Goal: Transaction & Acquisition: Purchase product/service

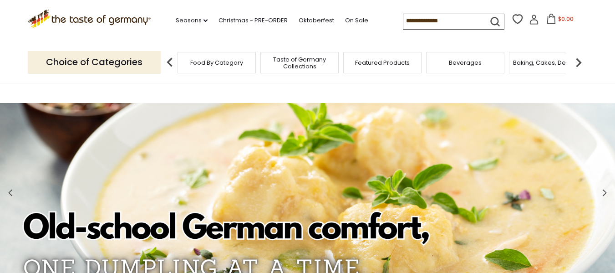
click at [217, 63] on span "Food By Category" at bounding box center [216, 62] width 53 height 7
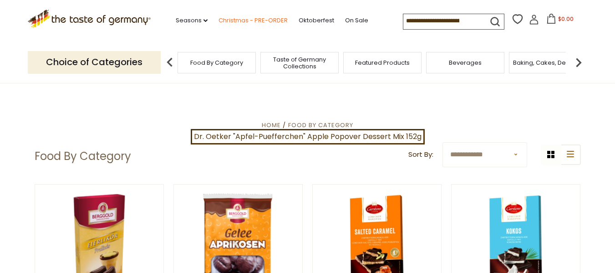
click at [255, 16] on link "Christmas - PRE-ORDER" at bounding box center [253, 20] width 69 height 10
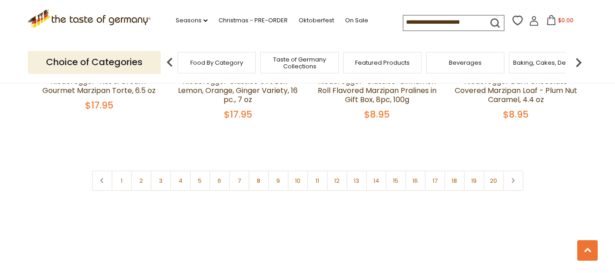
scroll to position [2231, 0]
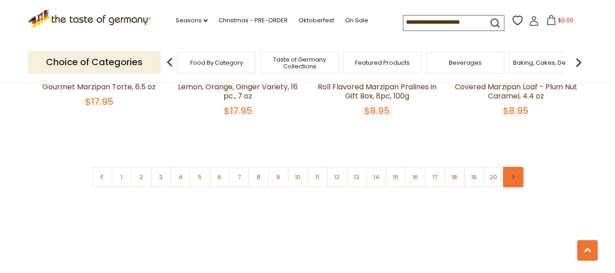
click at [517, 167] on link at bounding box center [513, 177] width 20 height 20
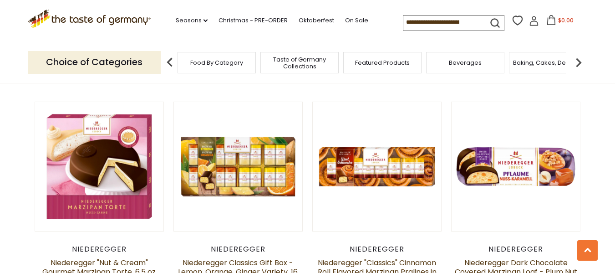
scroll to position [2049, 0]
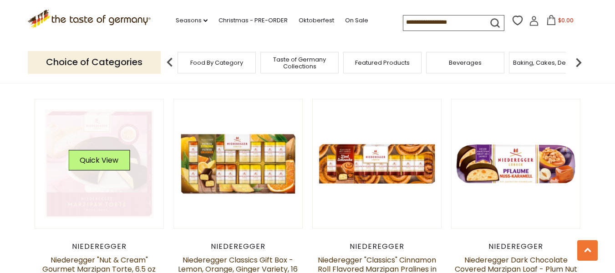
click at [81, 169] on link at bounding box center [99, 163] width 108 height 108
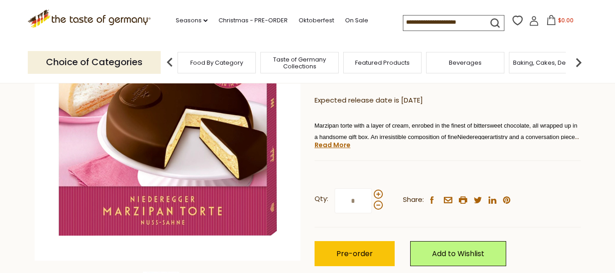
scroll to position [182, 0]
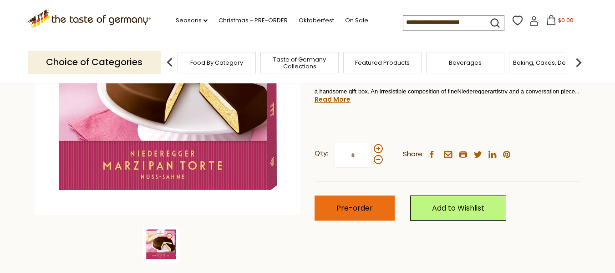
click at [353, 209] on span "Pre-order" at bounding box center [354, 208] width 36 height 10
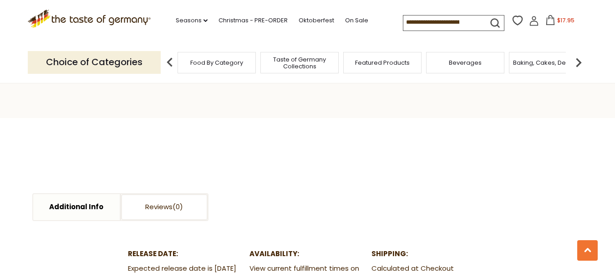
scroll to position [364, 0]
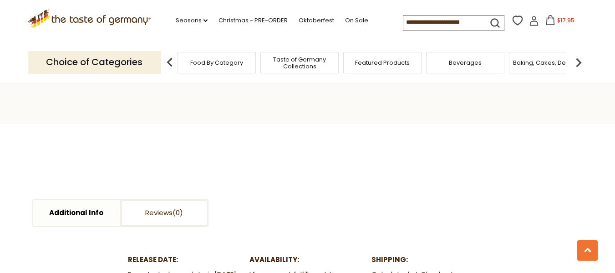
click at [85, 12] on icon ".st0{fill:#EDD300;} .st1{fill:#D33E21;}" at bounding box center [89, 19] width 123 height 19
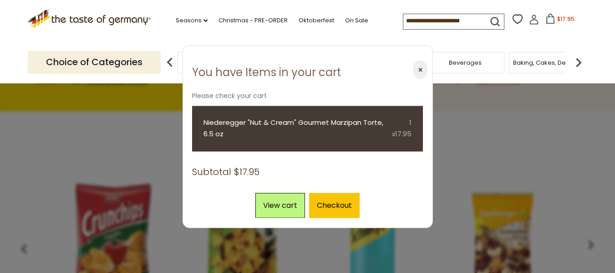
scroll to position [273, 0]
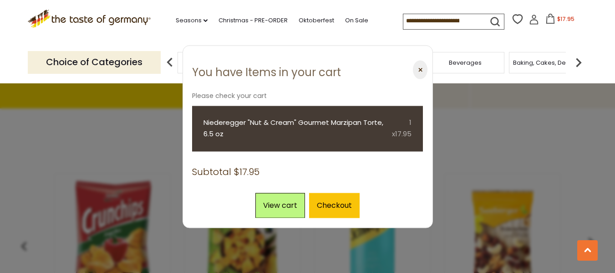
click at [421, 70] on button "⨉" at bounding box center [420, 70] width 14 height 19
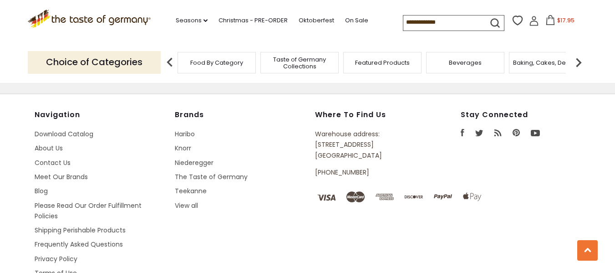
scroll to position [1666, 0]
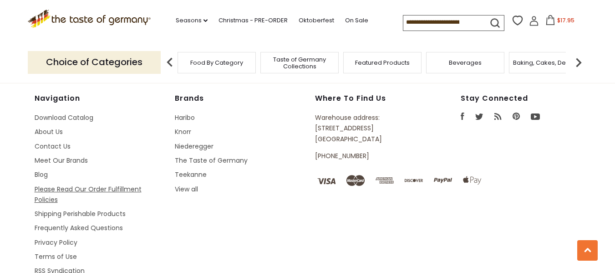
click at [135, 184] on link "Please Read Our Order Fulfillment Policies" at bounding box center [88, 194] width 107 height 20
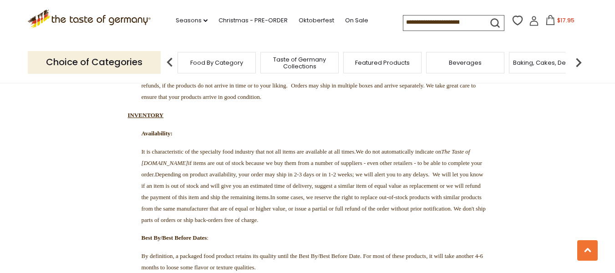
scroll to position [1320, 0]
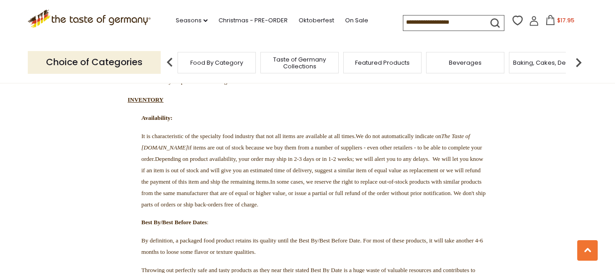
click at [557, 20] on span "$17.95" at bounding box center [565, 20] width 17 height 8
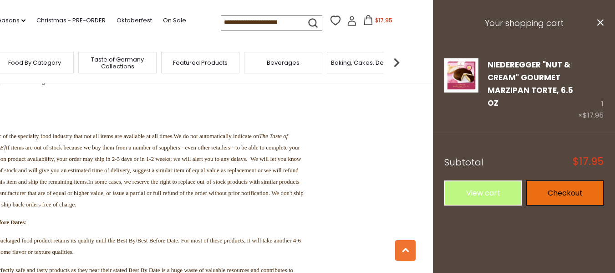
click at [573, 185] on link "Checkout" at bounding box center [564, 192] width 77 height 25
